Goal: Task Accomplishment & Management: Manage account settings

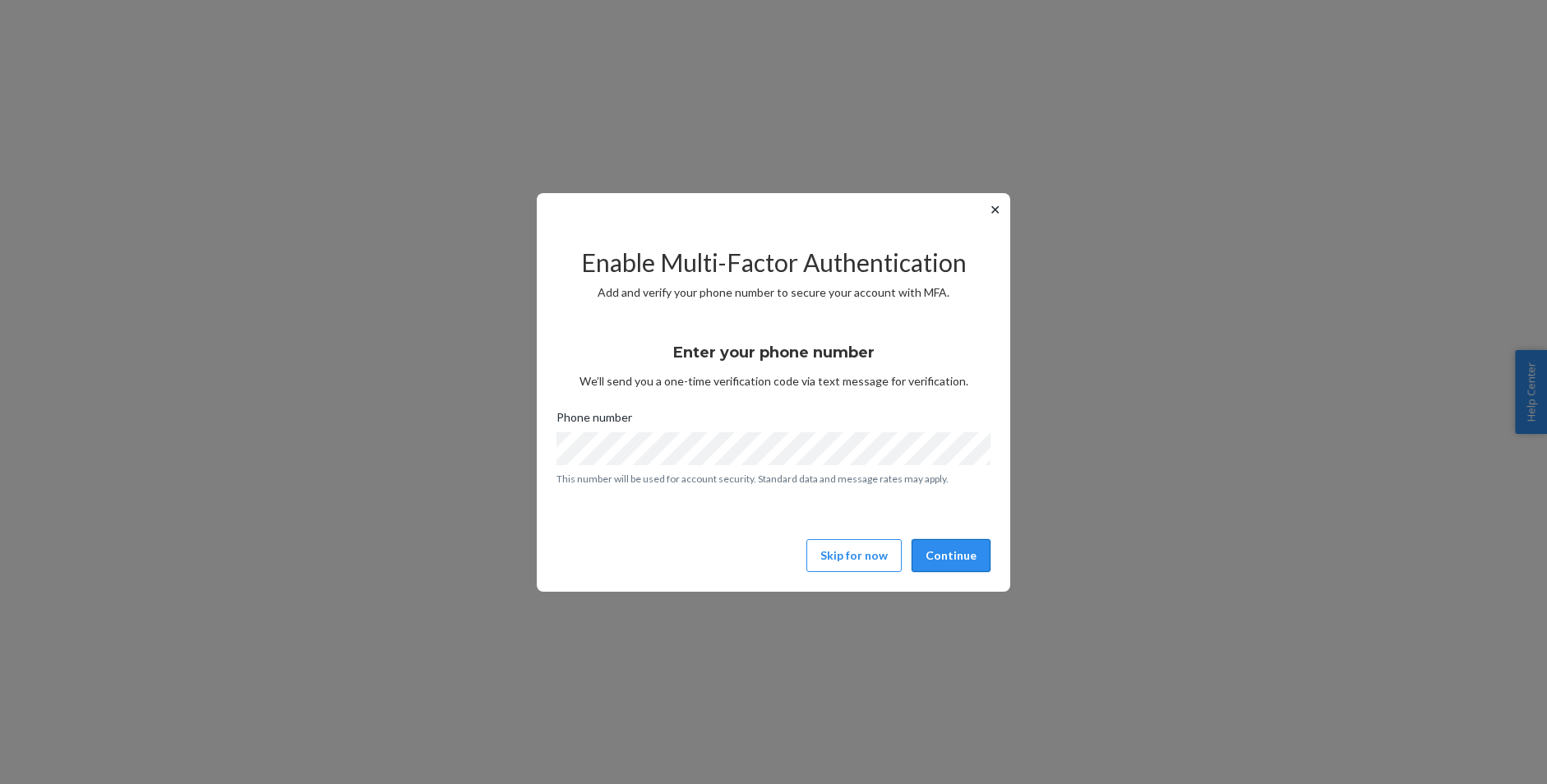
click at [953, 548] on button "Continue" at bounding box center [950, 554] width 78 height 33
click at [959, 555] on button "Continue" at bounding box center [950, 554] width 78 height 33
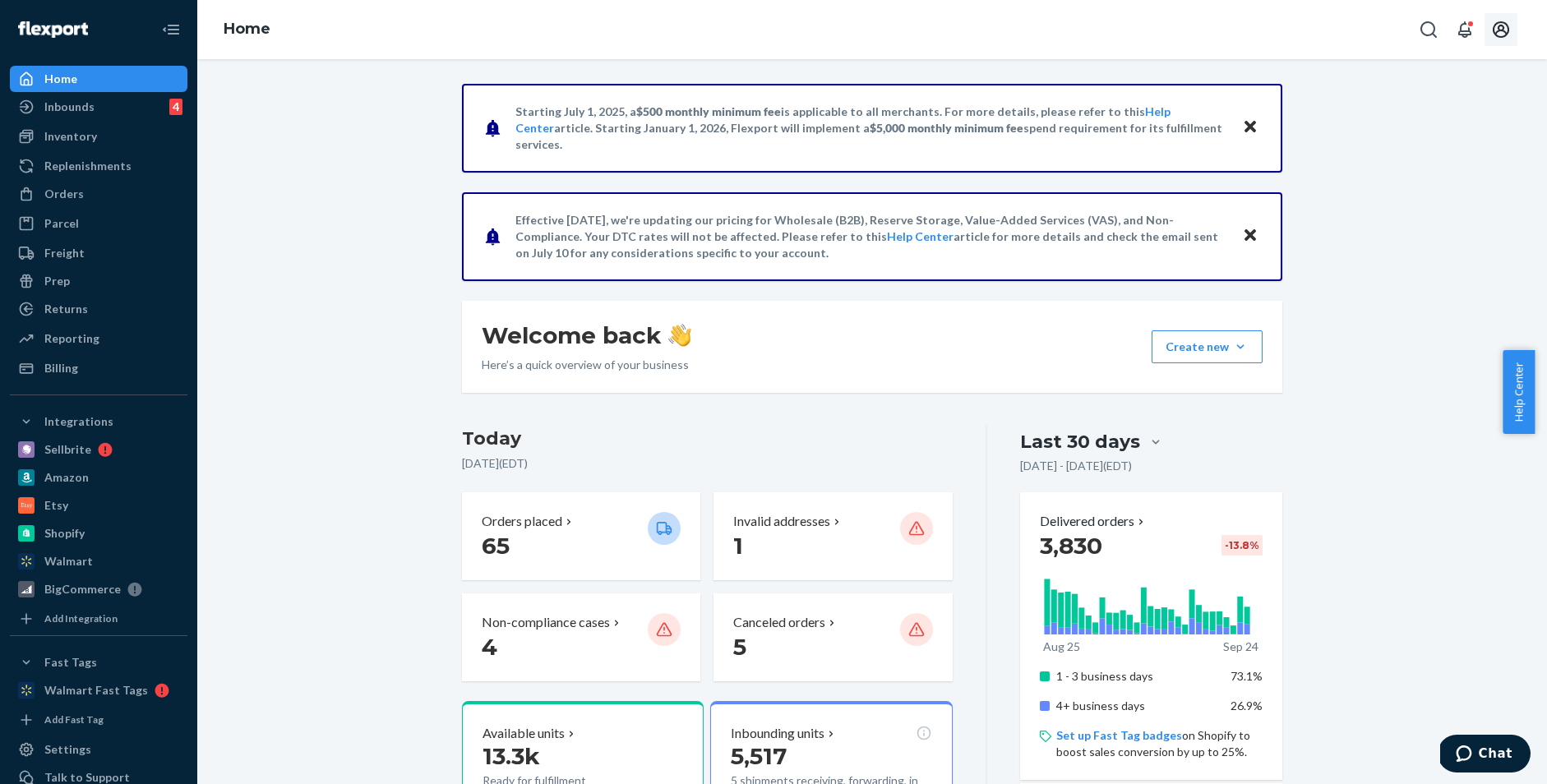
click at [1504, 35] on icon "Open account menu" at bounding box center [1500, 29] width 16 height 16
drag, startPoint x: 283, startPoint y: 109, endPoint x: 306, endPoint y: 116, distance: 24.0
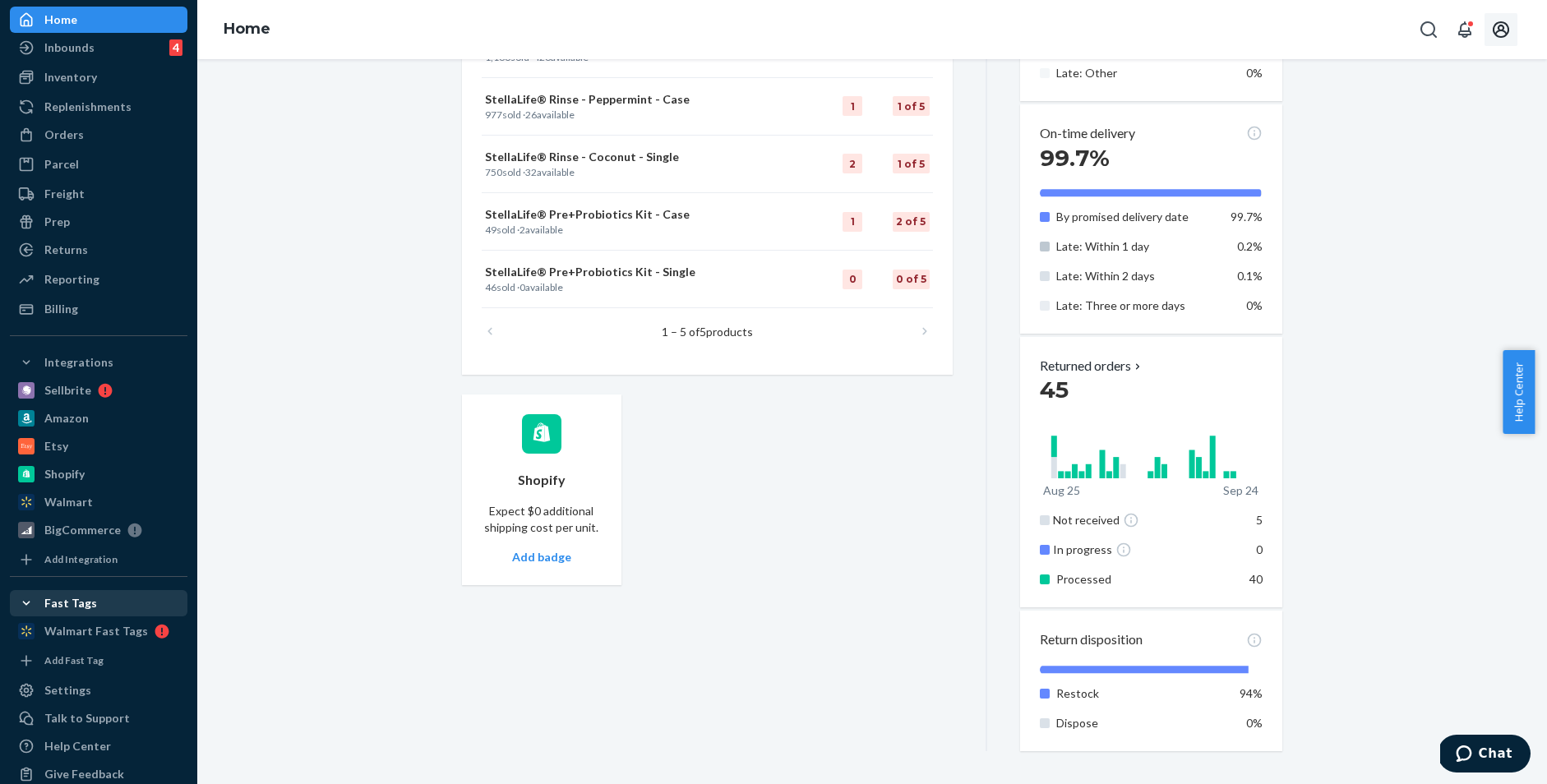
scroll to position [82, 0]
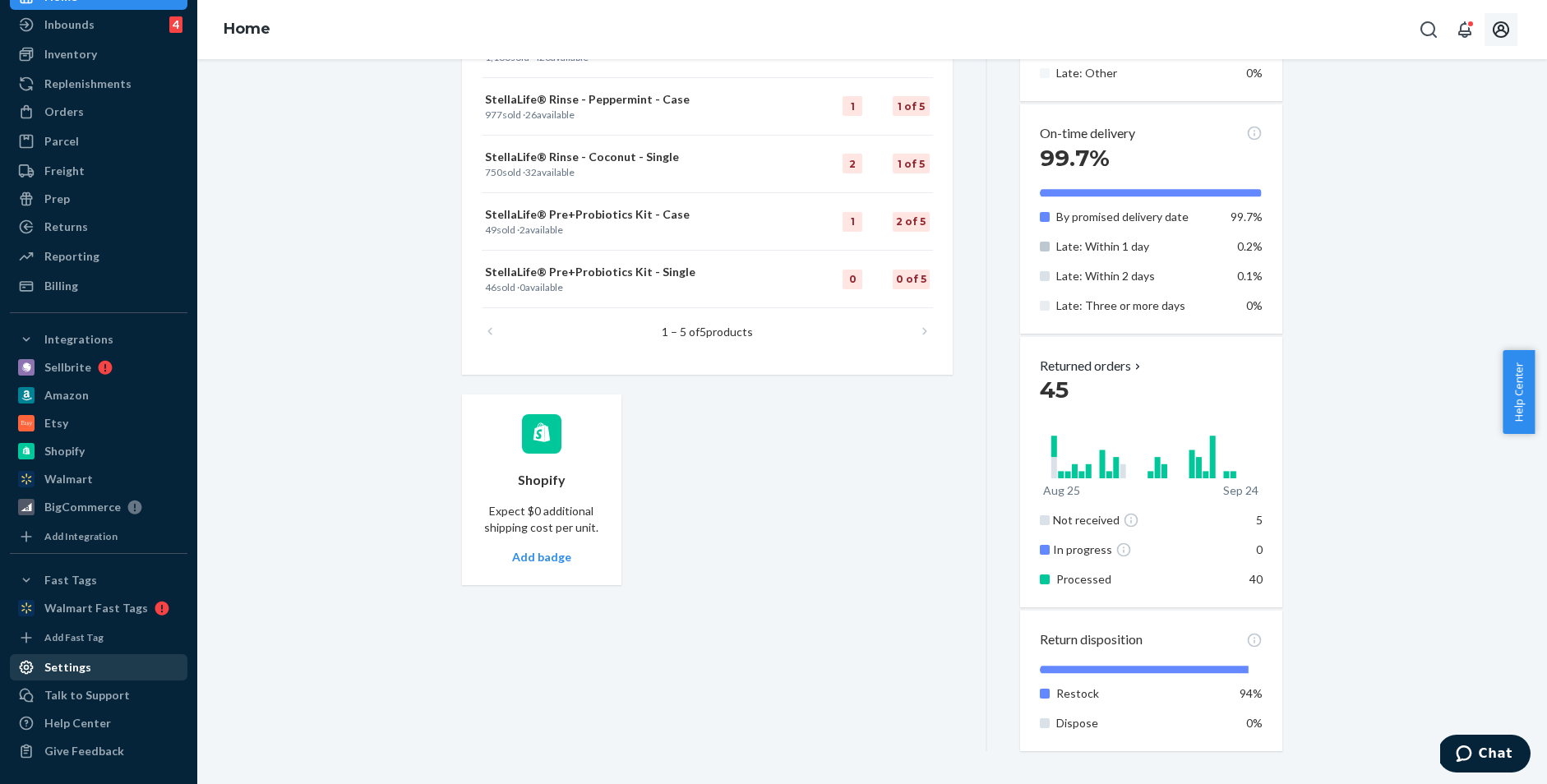
click at [94, 657] on div "Settings" at bounding box center [98, 667] width 174 height 23
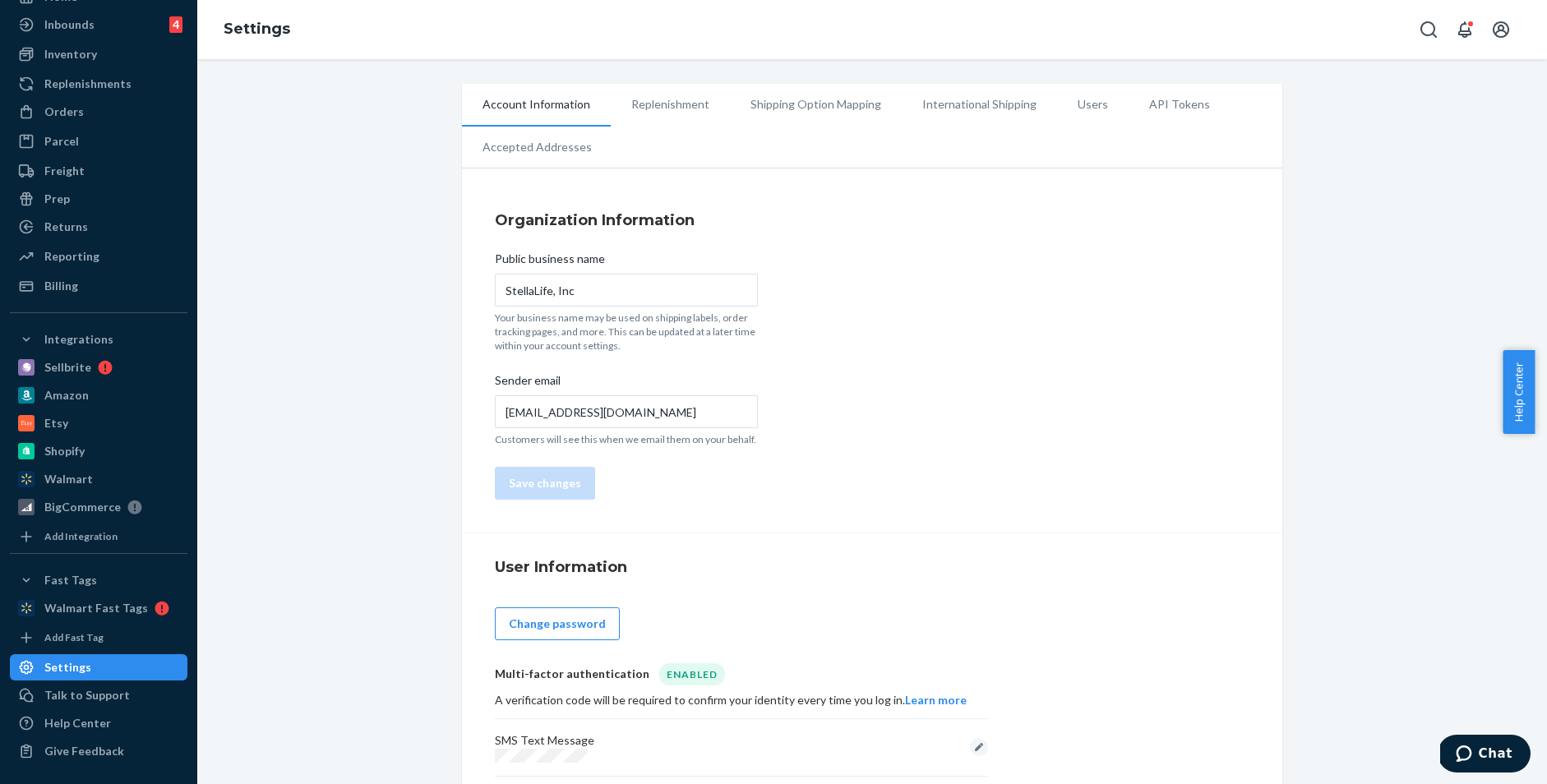
click at [1067, 101] on li "Users" at bounding box center [1092, 104] width 72 height 41
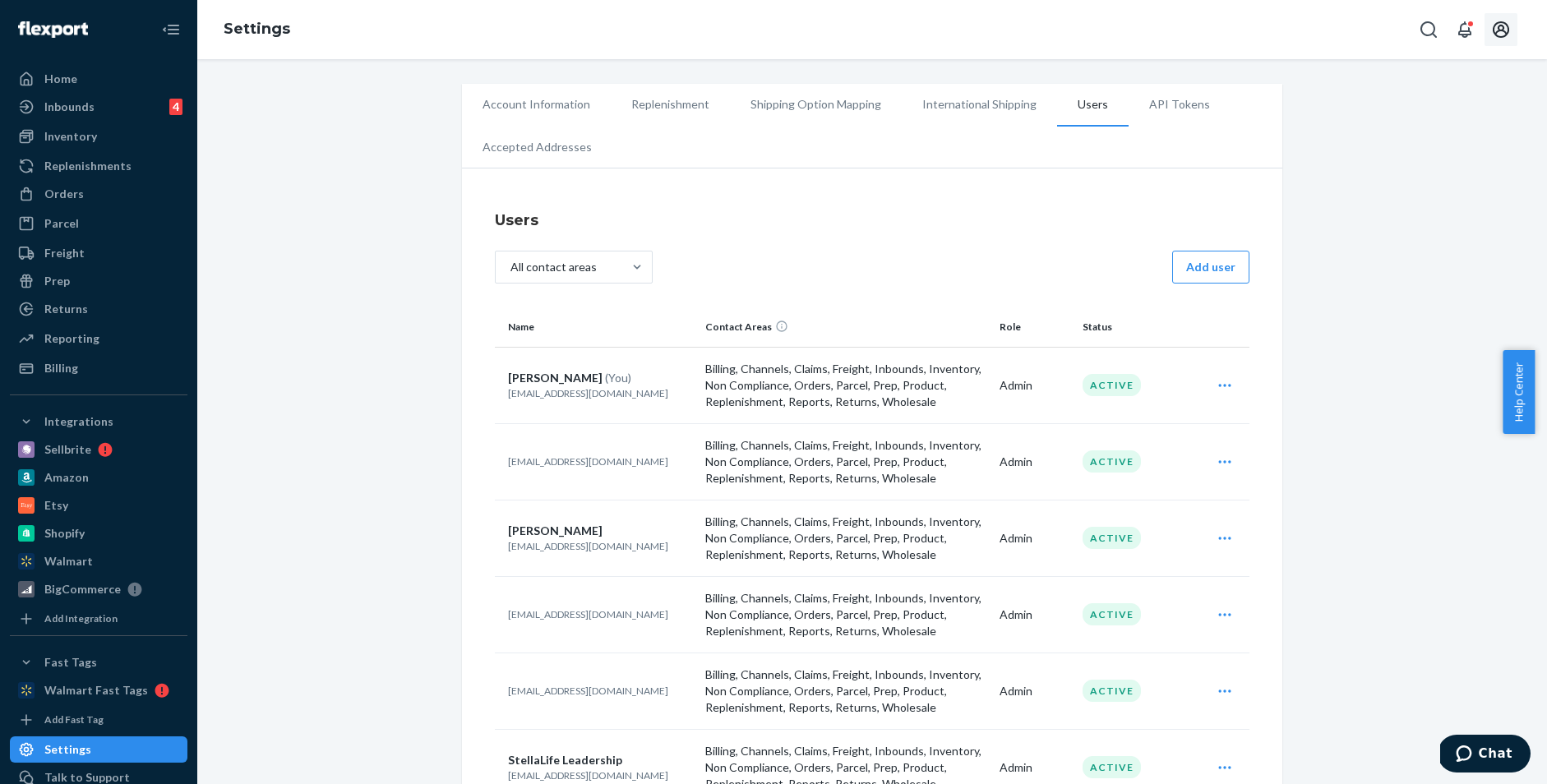
click at [1502, 30] on icon "Open account menu" at bounding box center [1500, 29] width 16 height 16
click at [69, 73] on div "Home" at bounding box center [60, 78] width 33 height 16
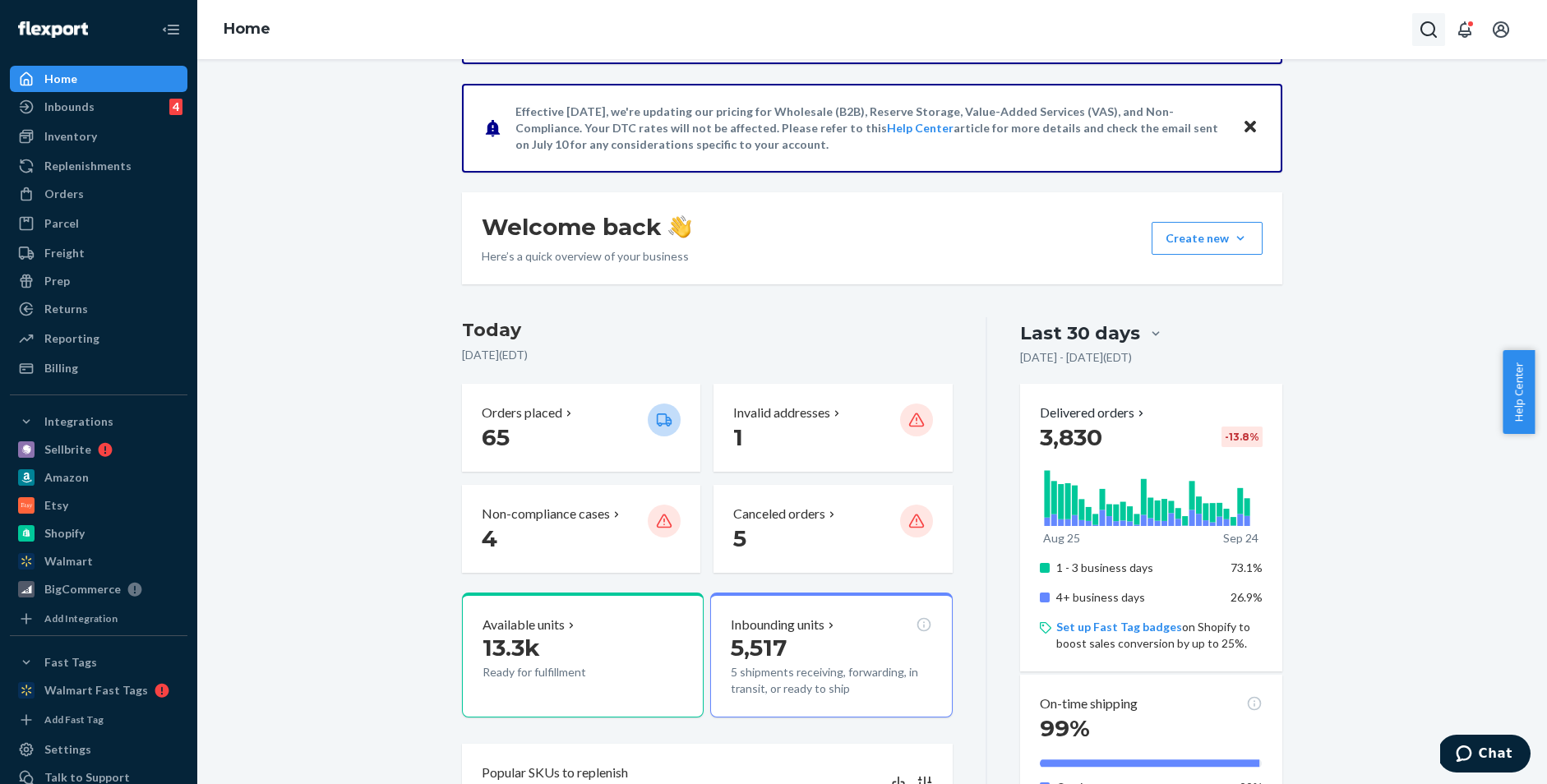
click at [1421, 32] on icon "Open Search Box" at bounding box center [1428, 29] width 20 height 20
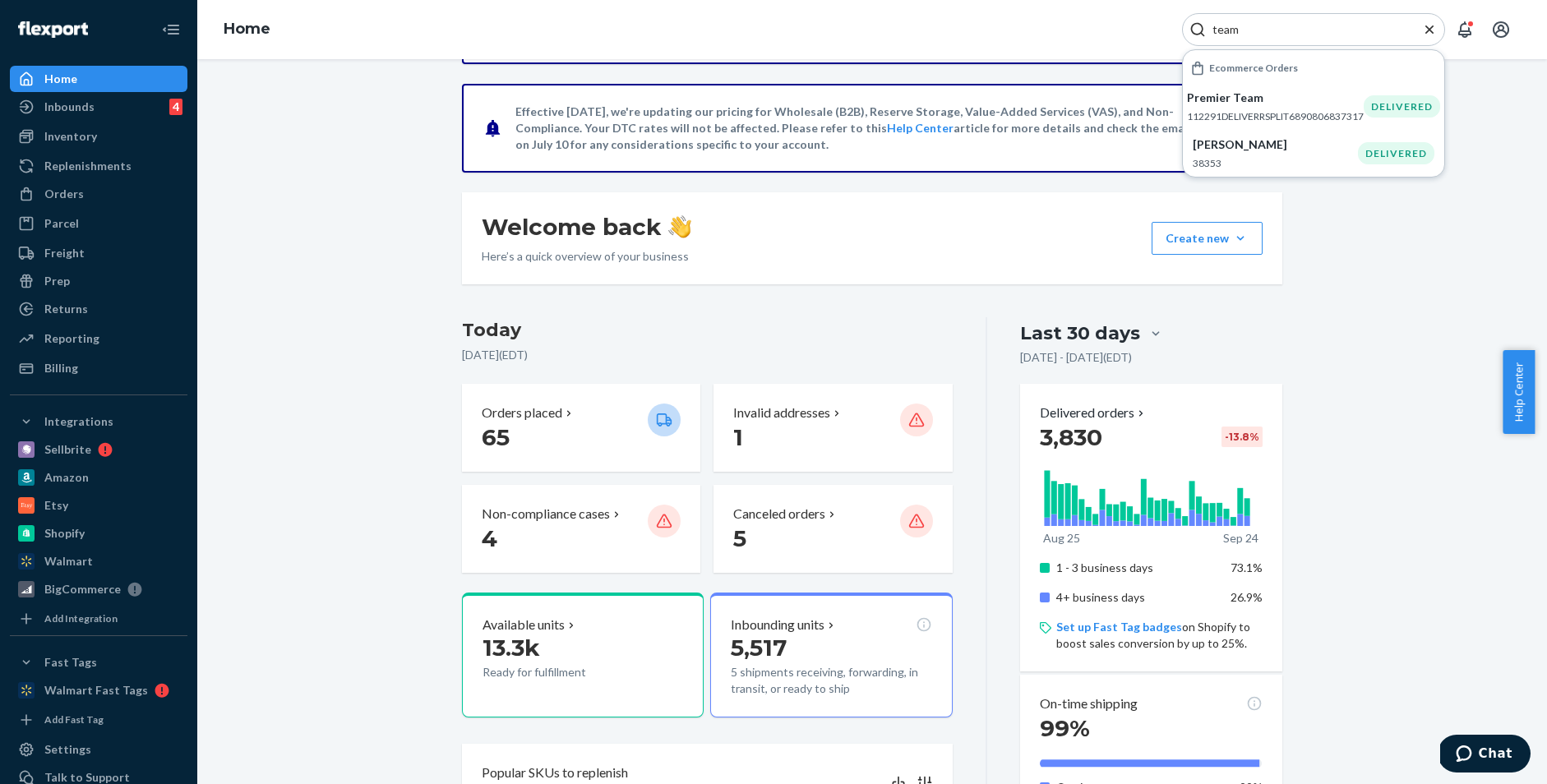
type input "team"
click at [1480, 158] on div "Starting [DATE], a $500 monthly minimum fee is applicable to all merchants. For…" at bounding box center [872, 779] width 1325 height 1608
click at [55, 743] on div "Settings" at bounding box center [68, 748] width 47 height 16
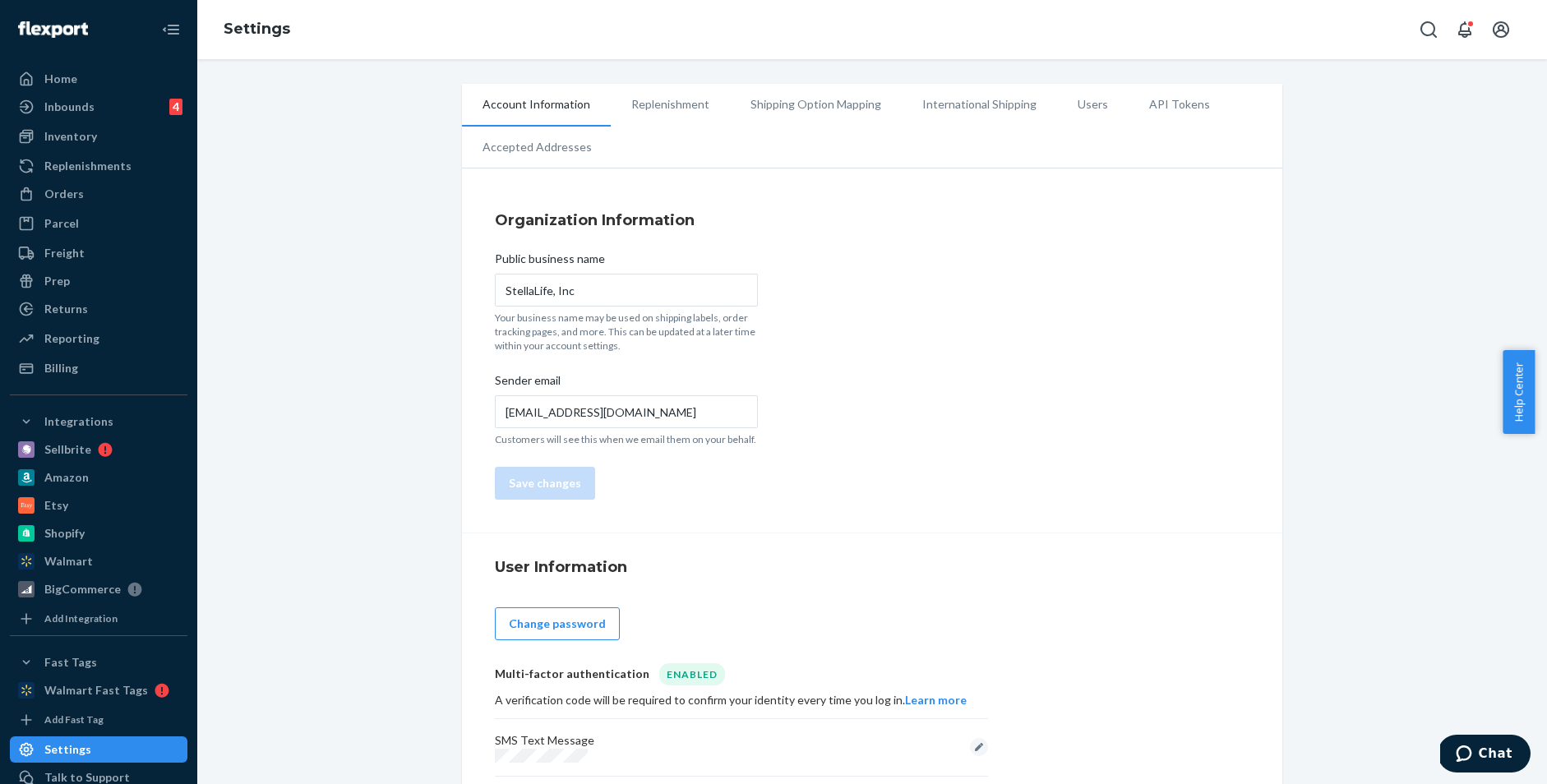
drag, startPoint x: 1080, startPoint y: 108, endPoint x: 1018, endPoint y: 137, distance: 68.4
click at [1080, 108] on li "Users" at bounding box center [1092, 104] width 72 height 41
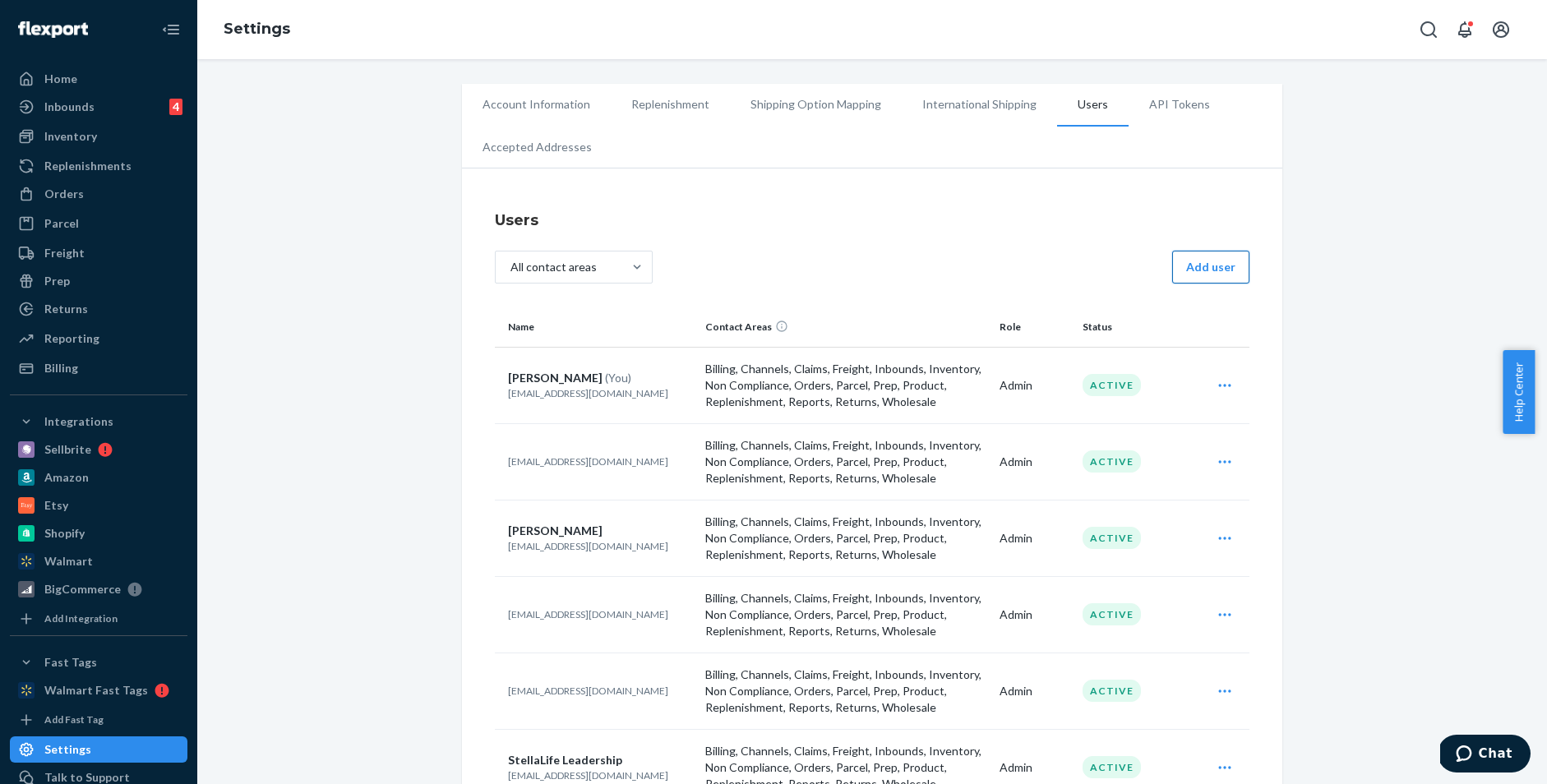
click at [1200, 268] on button "Add user" at bounding box center [1211, 266] width 77 height 33
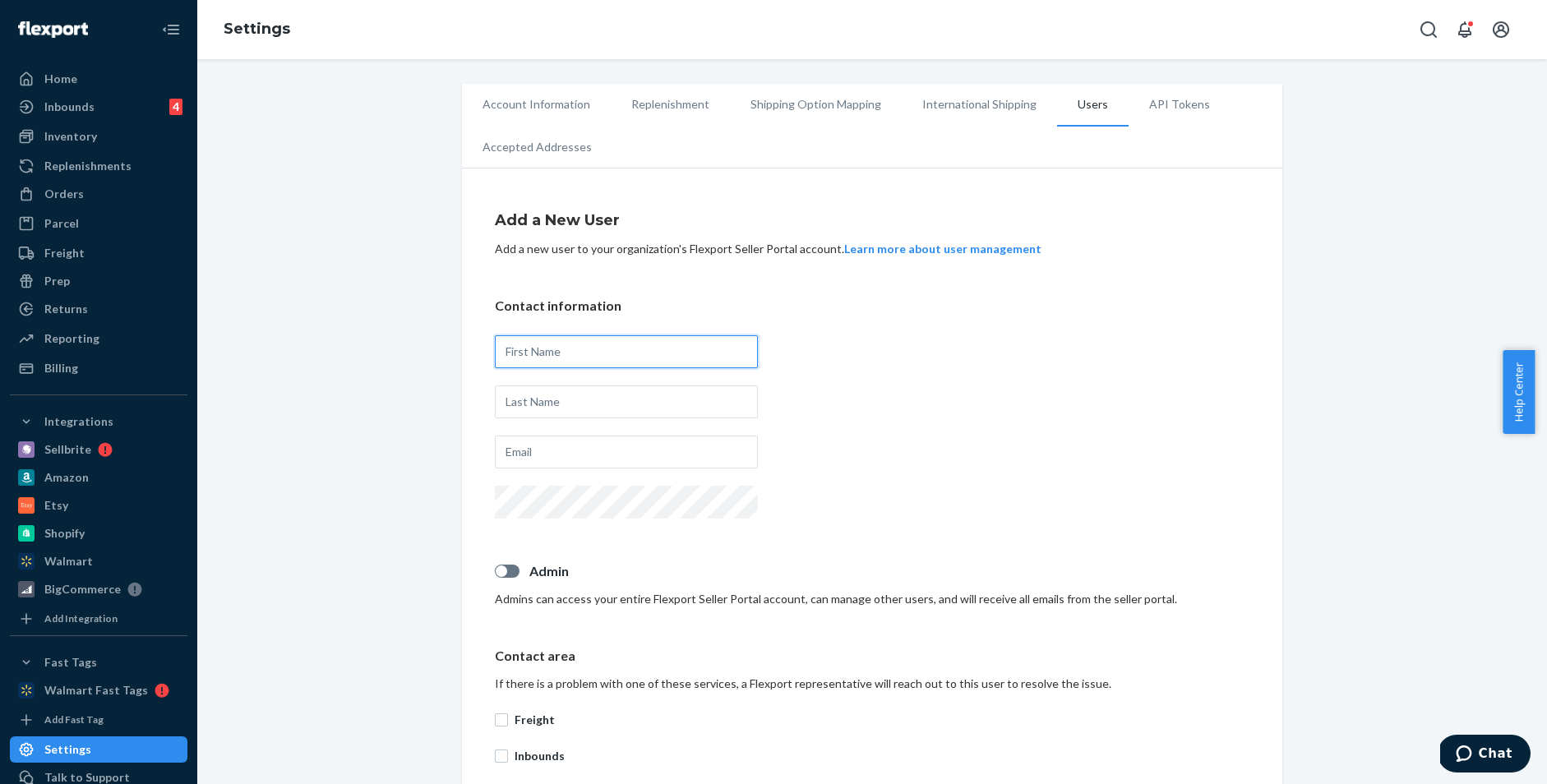
click at [649, 343] on input "text" at bounding box center [627, 351] width 263 height 33
type input "[PERSON_NAME]"
click at [678, 451] on input "text" at bounding box center [627, 452] width 263 height 33
type input "[EMAIL_ADDRESS][DOMAIN_NAME]"
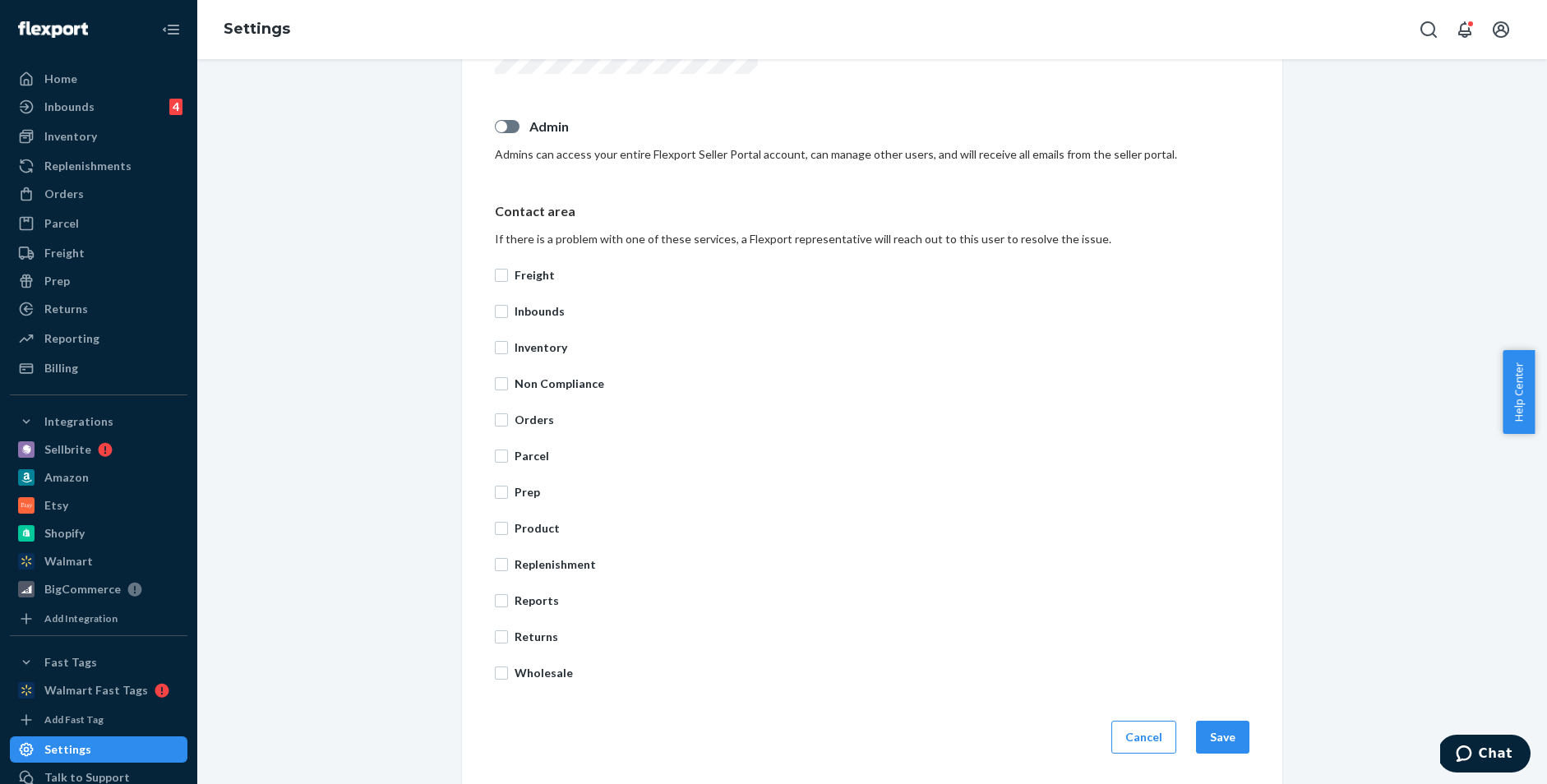
scroll to position [447, 0]
click at [1220, 728] on button "Save" at bounding box center [1222, 734] width 54 height 33
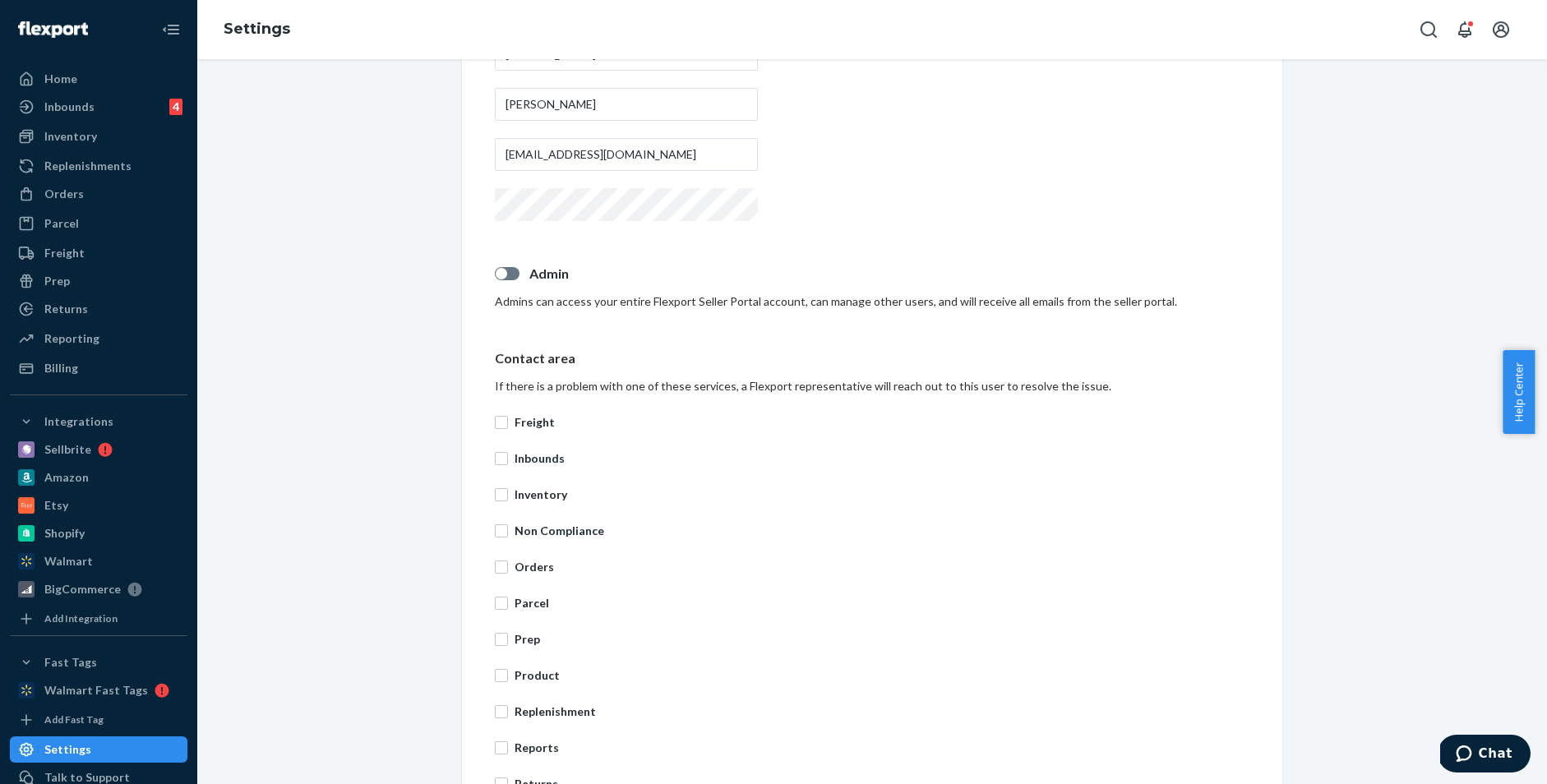
scroll to position [193, 0]
